Goal: Task Accomplishment & Management: Complete application form

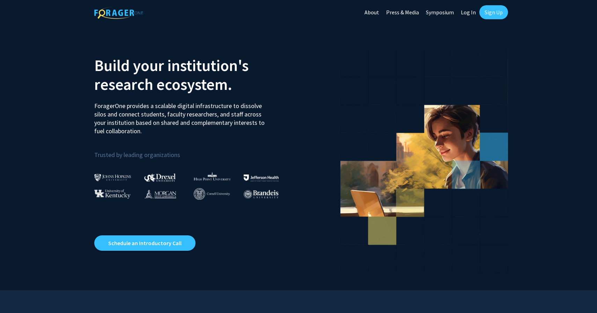
click at [472, 11] on link "Log In" at bounding box center [469, 12] width 22 height 24
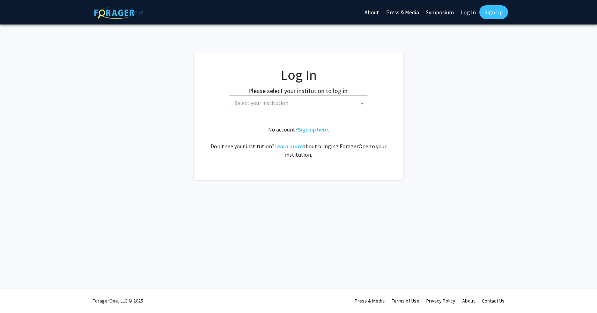
click at [262, 104] on span "Select your institution" at bounding box center [262, 102] width 54 height 7
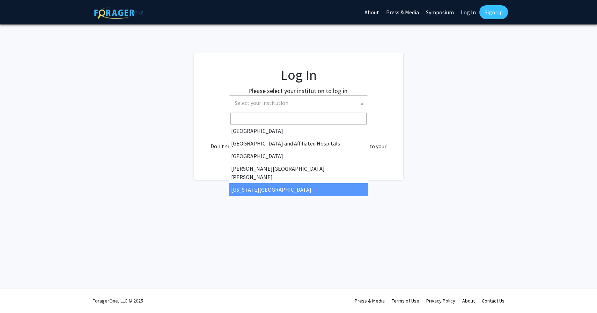
scroll to position [244, 0]
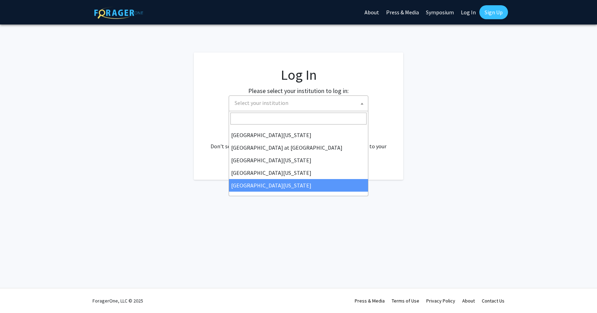
select select "33"
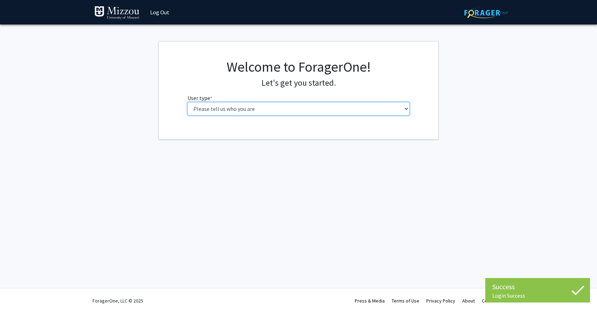
click at [293, 109] on select "Please tell us who you are Undergraduate Student Master's Student Doctoral Cand…" at bounding box center [299, 108] width 222 height 13
select select "1: undergrad"
click at [188, 102] on select "Please tell us who you are Undergraduate Student Master's Student Doctoral Cand…" at bounding box center [299, 108] width 222 height 13
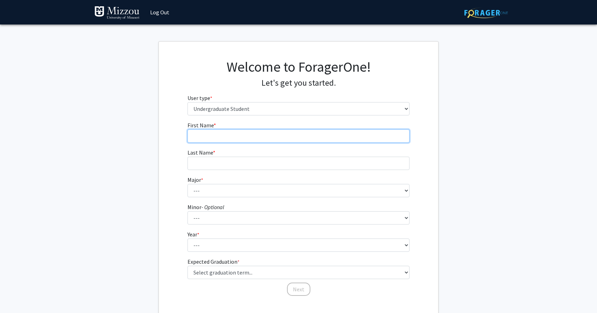
click at [268, 139] on input "First Name * required" at bounding box center [299, 135] width 222 height 13
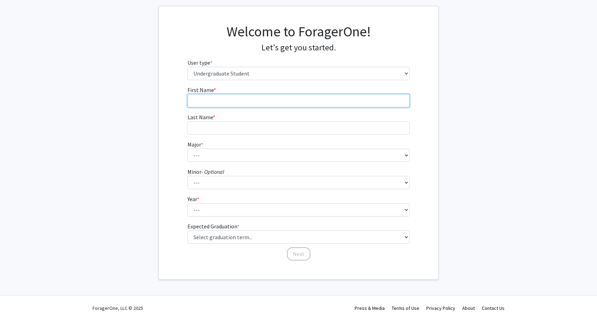
scroll to position [37, 0]
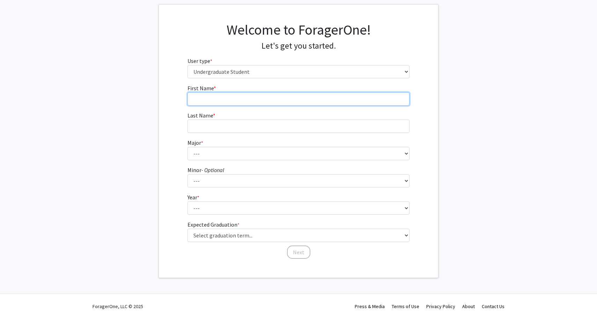
type input "a"
type input "[PERSON_NAME]"
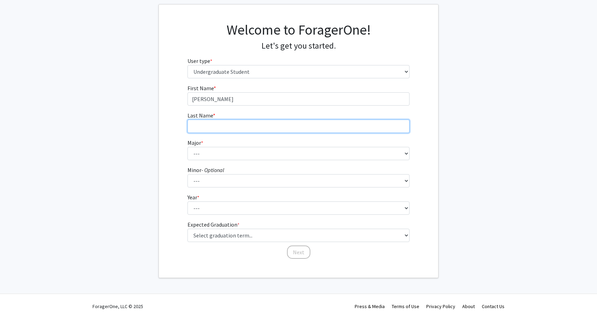
click at [271, 130] on input "Last Name * required" at bounding box center [299, 125] width 222 height 13
type input "[PERSON_NAME]"
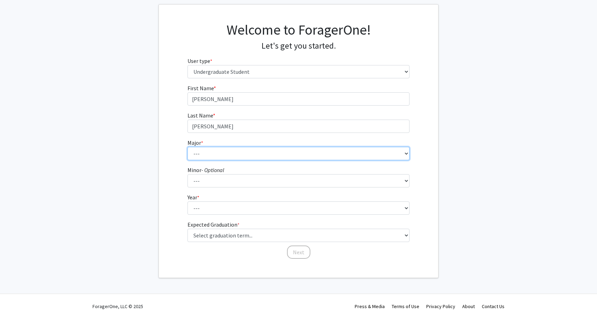
click at [270, 155] on select "--- Agribusiness Management Agricultural Education Agricultural Education: Comm…" at bounding box center [299, 153] width 222 height 13
select select "136: 2629"
click at [188, 147] on select "--- Agribusiness Management Agricultural Education Agricultural Education: Comm…" at bounding box center [299, 153] width 222 height 13
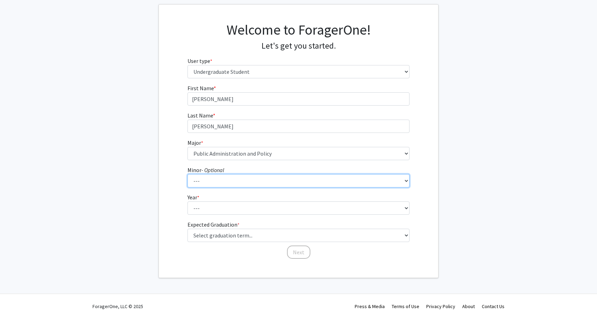
click at [232, 186] on select "--- Accountancy Aerospace Engineering Aerospace Studies Agribusiness Management…" at bounding box center [299, 180] width 222 height 13
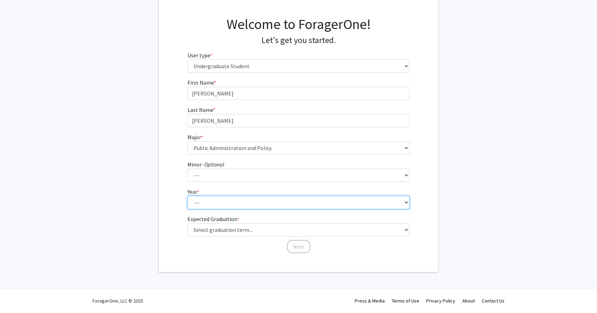
click at [200, 200] on select "--- First-year Sophomore Junior Senior Postbaccalaureate Certificate" at bounding box center [299, 202] width 222 height 13
select select "1: first-year"
click at [188, 196] on select "--- First-year Sophomore Junior Senior Postbaccalaureate Certificate" at bounding box center [299, 202] width 222 height 13
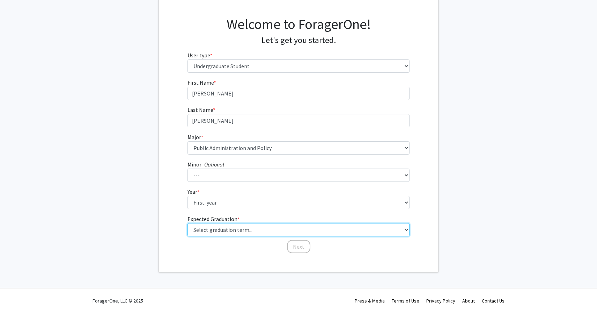
click at [209, 224] on select "Select graduation term... Spring 2025 Summer 2025 Fall 2025 Winter 2025 Spring …" at bounding box center [299, 229] width 222 height 13
select select "17: spring_2029"
click at [188, 223] on select "Select graduation term... Spring 2025 Summer 2025 Fall 2025 Winter 2025 Spring …" at bounding box center [299, 229] width 222 height 13
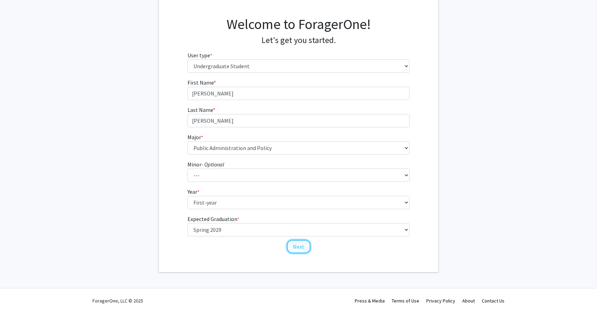
click at [304, 246] on button "Next" at bounding box center [298, 246] width 23 height 13
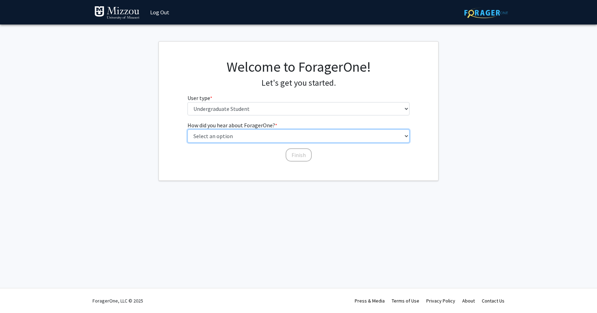
click at [197, 133] on select "Select an option Peer/student recommendation Faculty/staff recommendation Unive…" at bounding box center [299, 135] width 222 height 13
select select "2: faculty_recommendation"
click at [188, 129] on select "Select an option Peer/student recommendation Faculty/staff recommendation Unive…" at bounding box center [299, 135] width 222 height 13
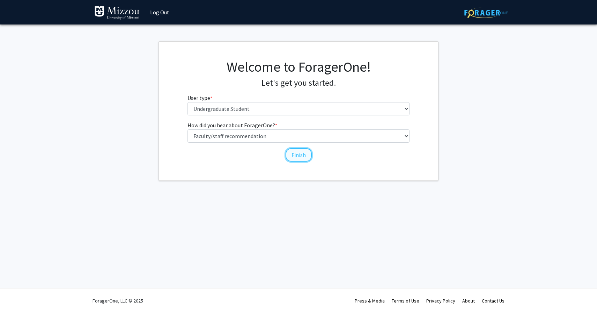
click at [300, 156] on button "Finish" at bounding box center [299, 154] width 26 height 13
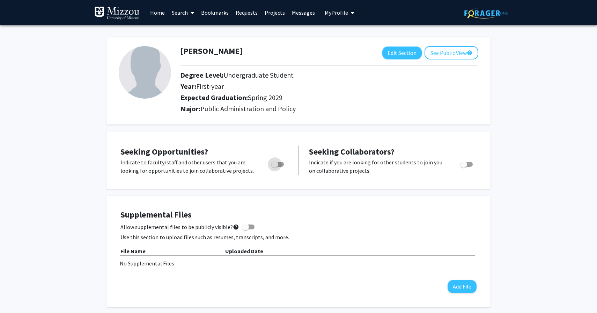
click at [277, 163] on span "Toggle" at bounding box center [274, 164] width 7 height 7
click at [275, 167] on input "Are you actively seeking opportunities?" at bounding box center [275, 167] width 0 height 0
checkbox input "true"
click at [157, 16] on link "Home" at bounding box center [158, 12] width 22 height 24
